Goal: Information Seeking & Learning: Learn about a topic

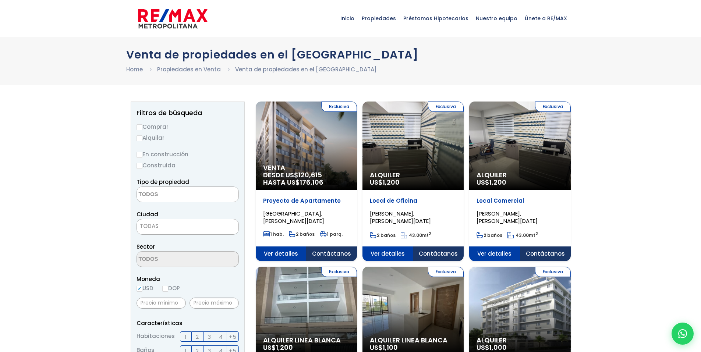
select select
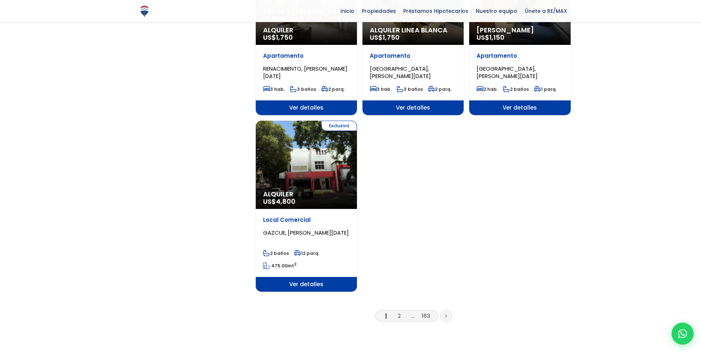
scroll to position [847, 0]
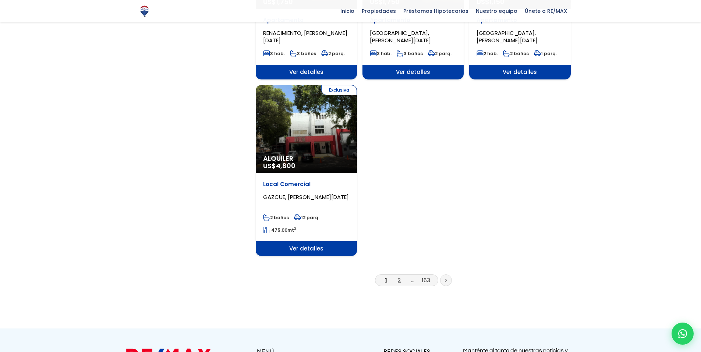
click at [400, 276] on link "2" at bounding box center [399, 280] width 3 height 8
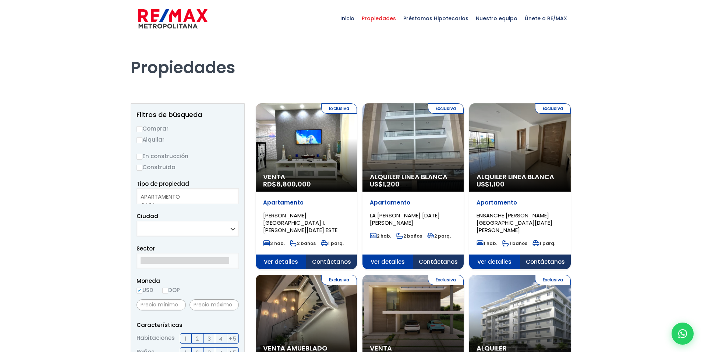
select select
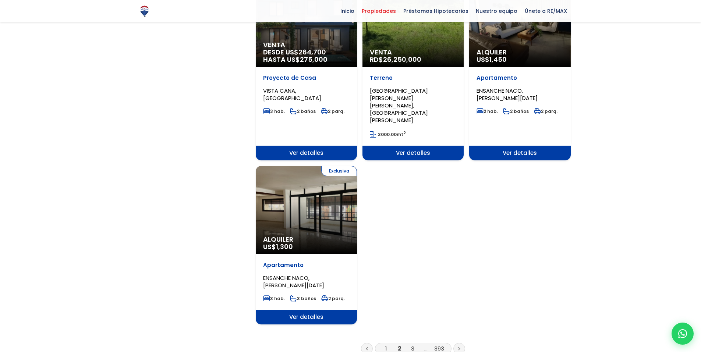
scroll to position [847, 0]
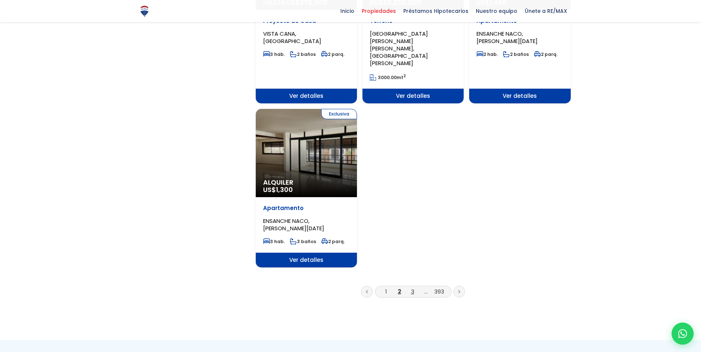
click at [411, 288] on link "3" at bounding box center [412, 292] width 3 height 8
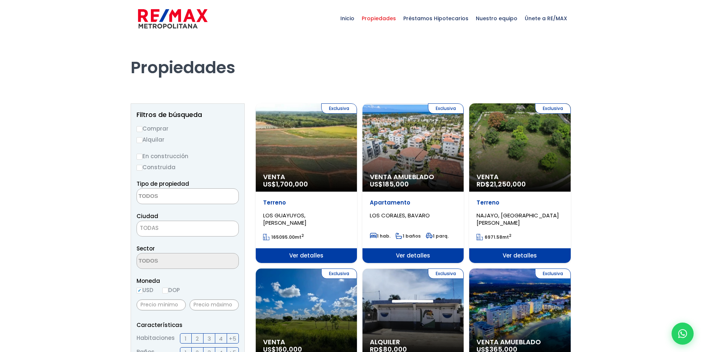
select select
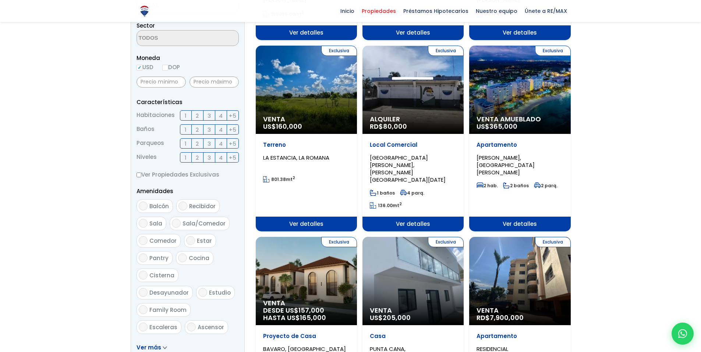
scroll to position [294, 0]
